Goal: Task Accomplishment & Management: Manage account settings

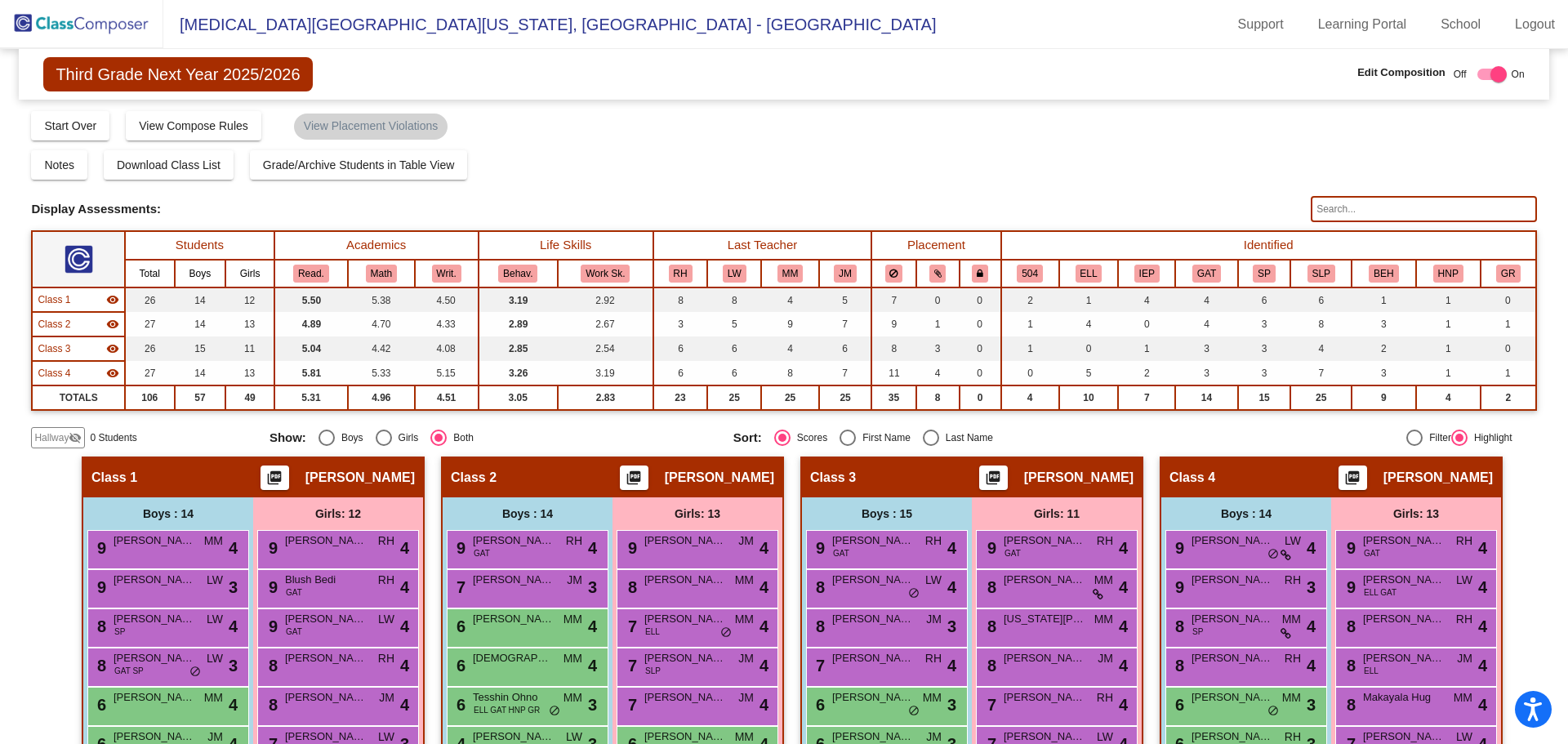
click at [97, 26] on img at bounding box center [81, 24] width 163 height 49
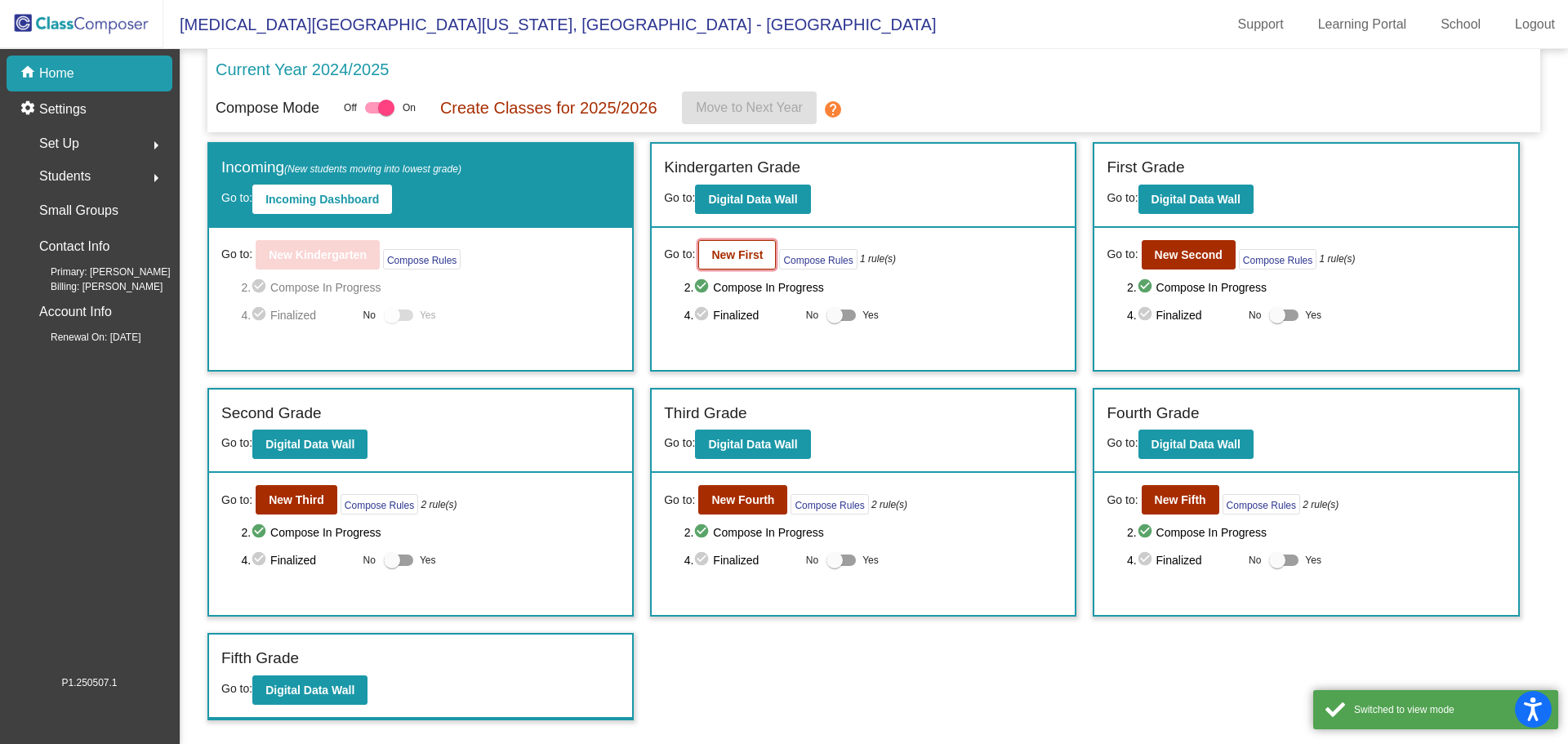
click at [744, 247] on button "New First" at bounding box center [737, 254] width 78 height 29
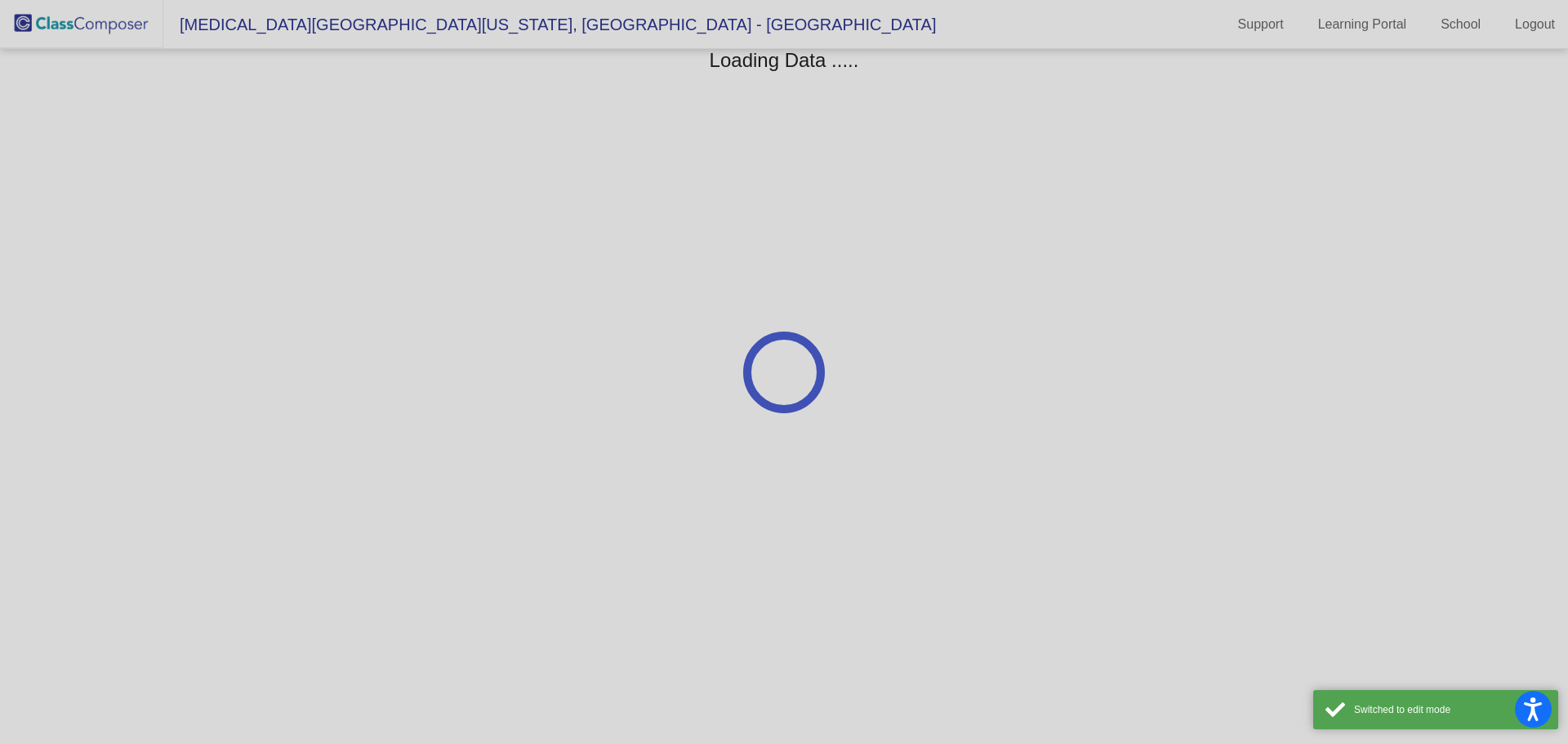
click at [102, 32] on img at bounding box center [81, 24] width 163 height 49
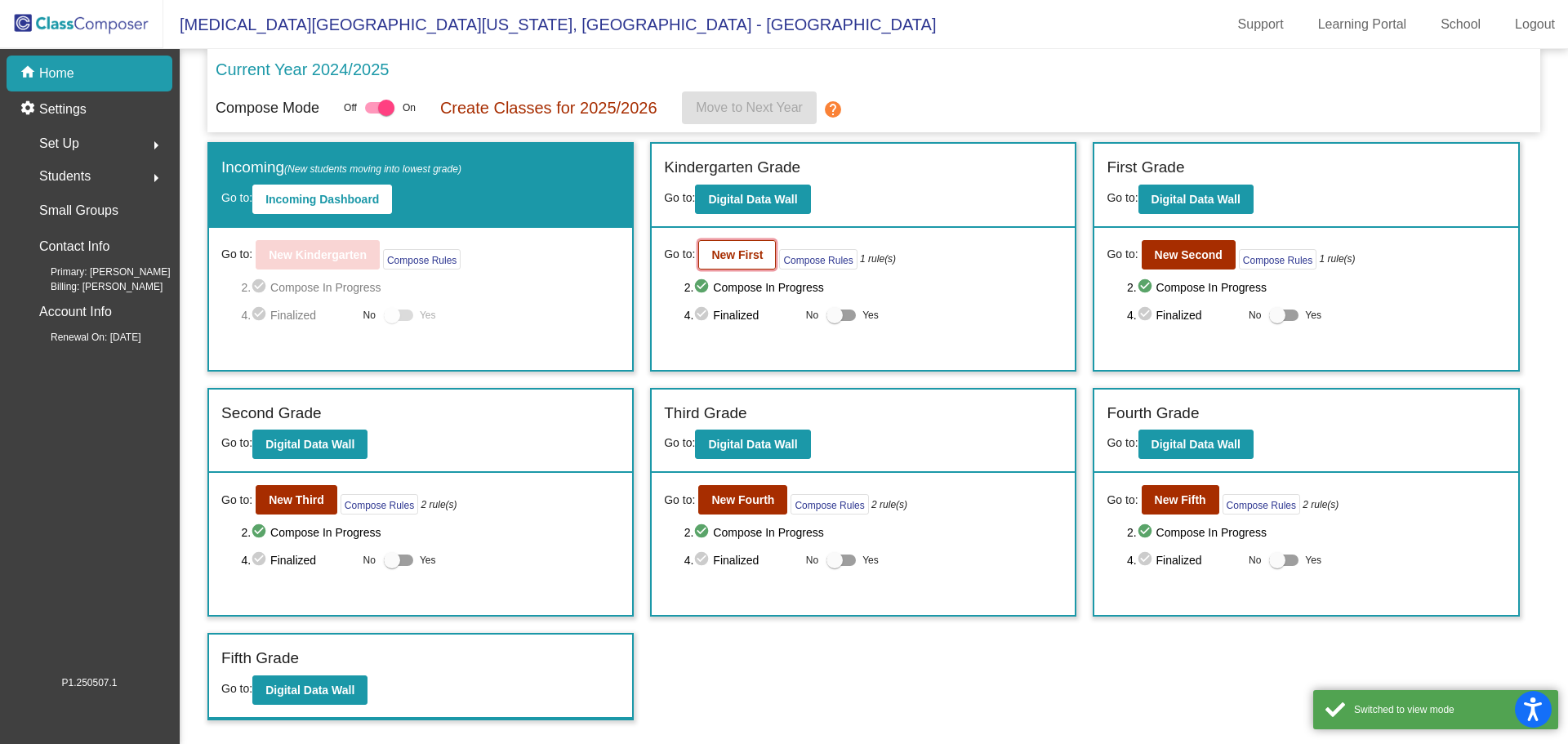
click at [756, 249] on b "New First" at bounding box center [737, 254] width 51 height 13
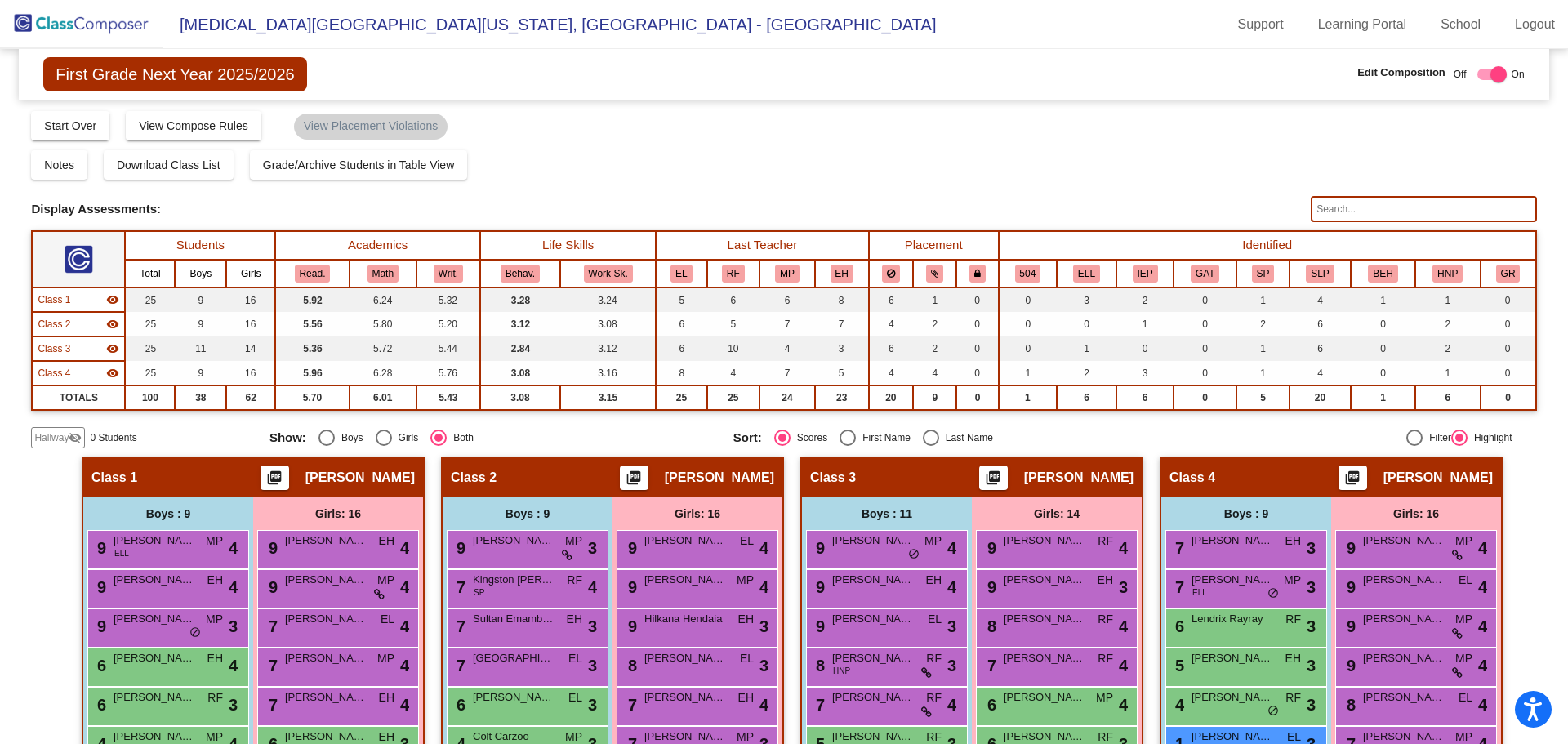
click at [1333, 205] on input "text" at bounding box center [1423, 209] width 225 height 26
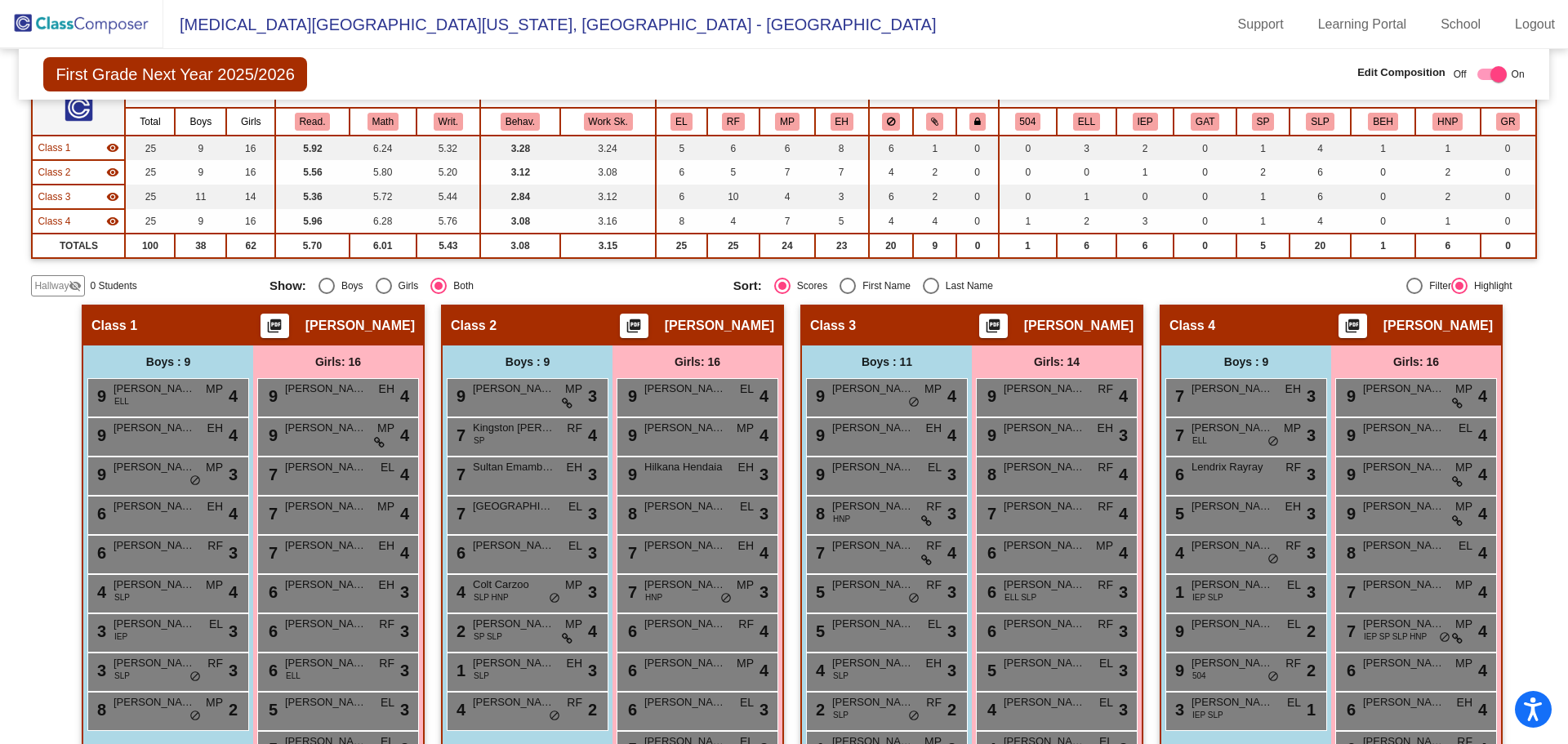
scroll to position [327, 0]
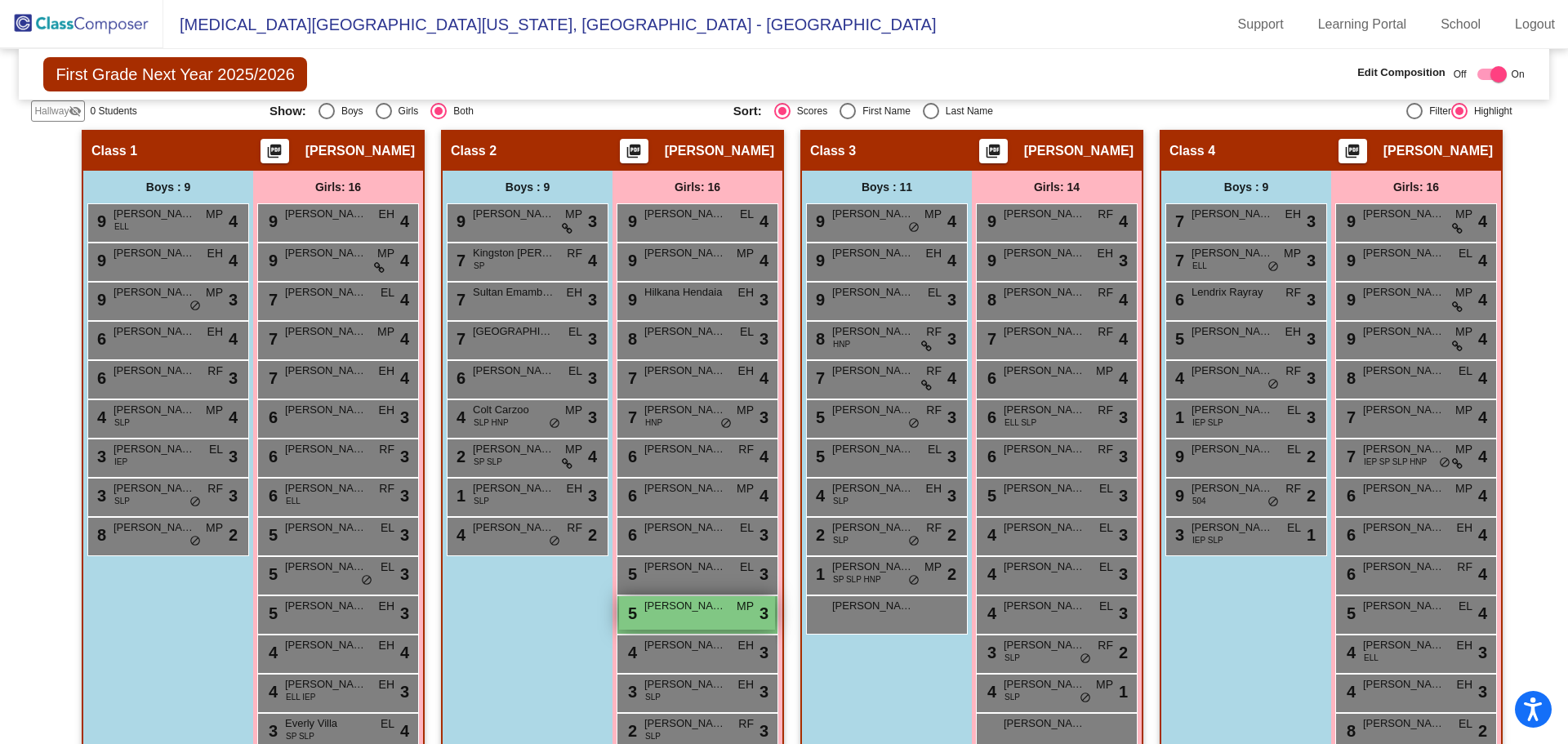
type input "[PERSON_NAME]"
click at [695, 617] on div "5 [PERSON_NAME] MP lock do_not_disturb_alt 3" at bounding box center [697, 612] width 156 height 34
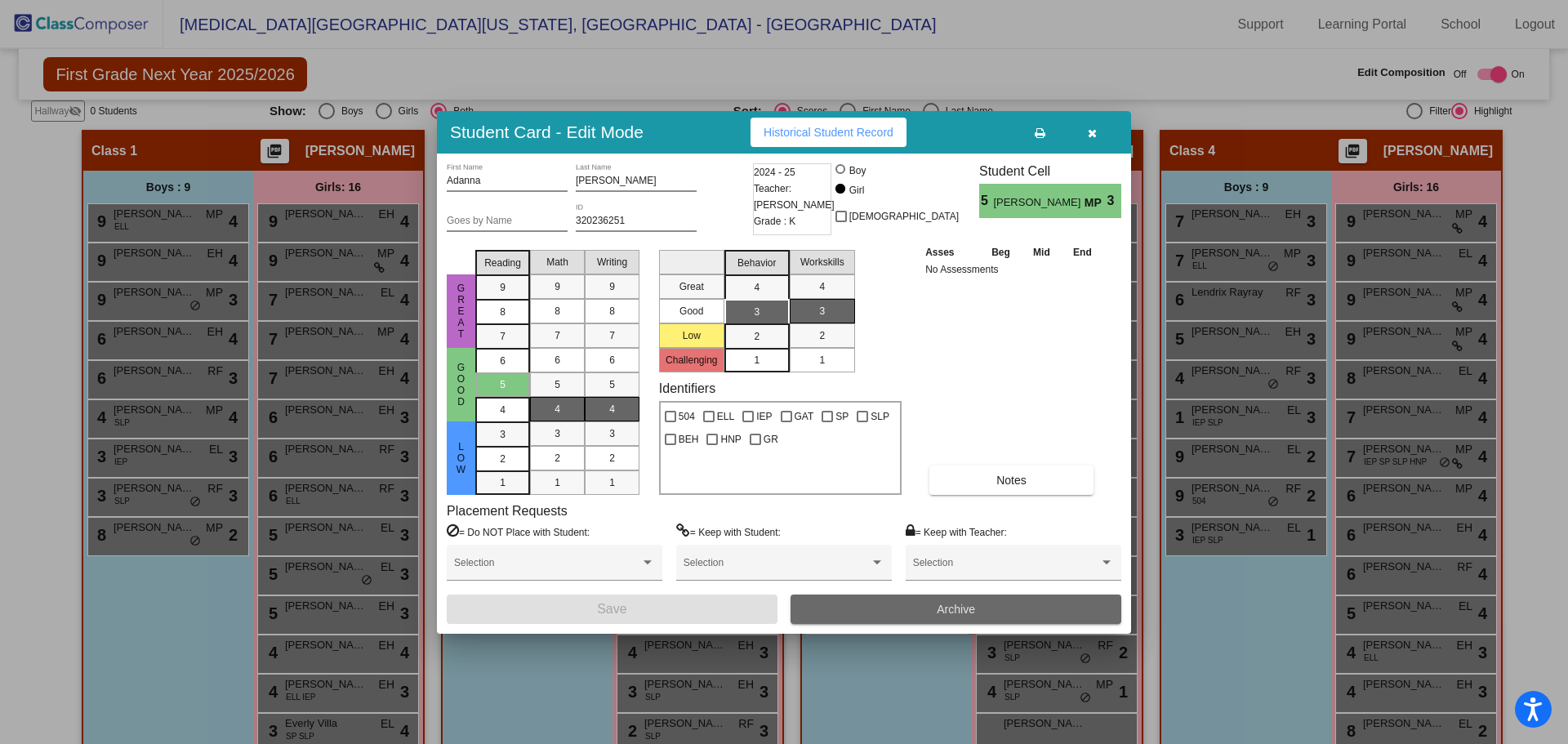
click at [940, 609] on span "Archive" at bounding box center [955, 609] width 38 height 13
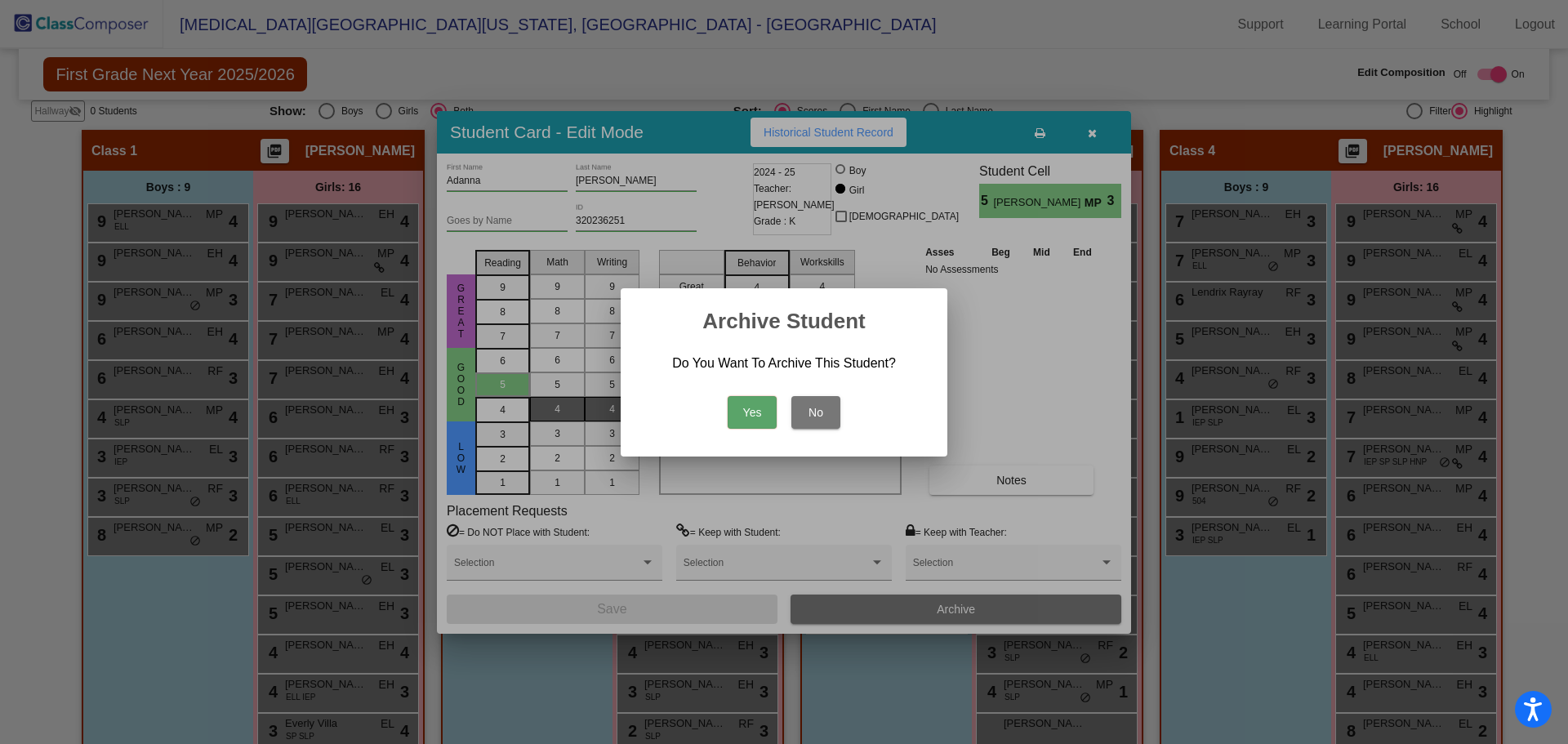
click at [743, 413] on button "Yes" at bounding box center [752, 412] width 49 height 33
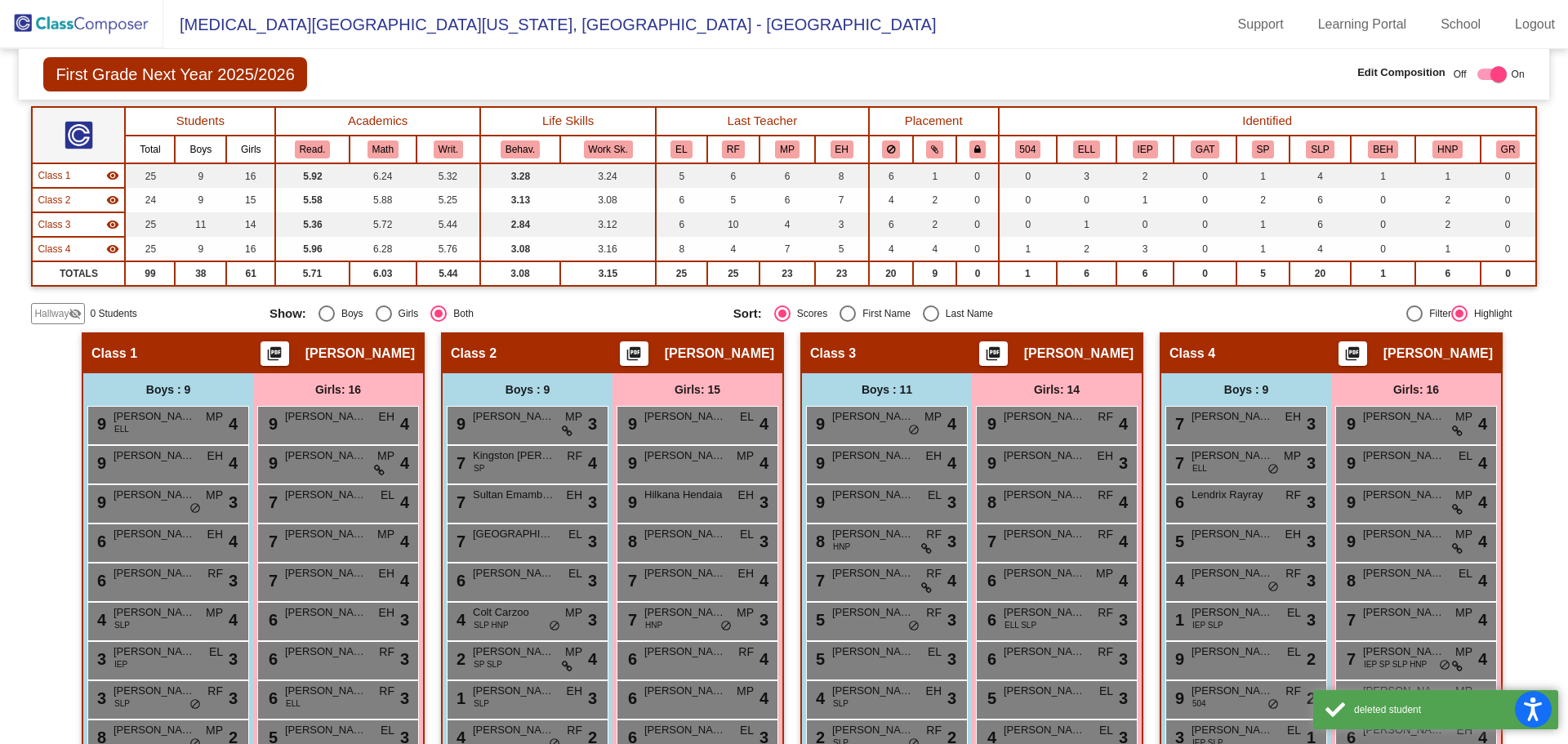
scroll to position [0, 0]
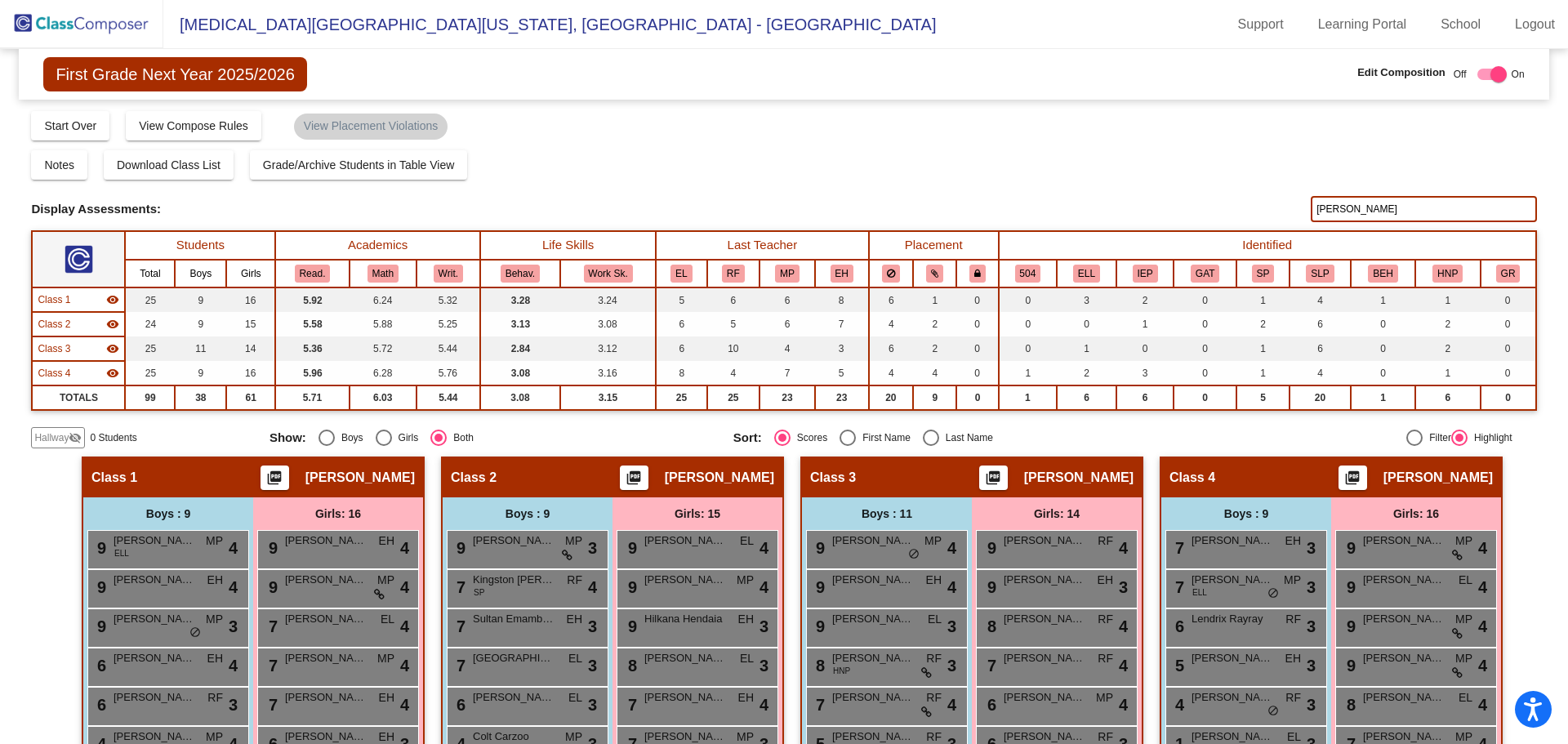
drag, startPoint x: 1358, startPoint y: 208, endPoint x: 1083, endPoint y: 184, distance: 276.0
click at [1083, 184] on div "Display Scores for Years: [DATE] - [DATE] [DATE] - [DATE] Grade/Archive Student…" at bounding box center [783, 279] width 1505 height 339
